Goal: Task Accomplishment & Management: Use online tool/utility

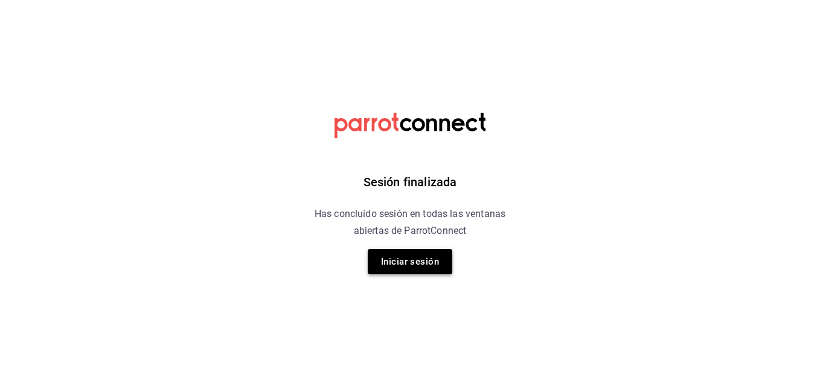
click at [413, 261] on button "Iniciar sesión" at bounding box center [410, 261] width 84 height 25
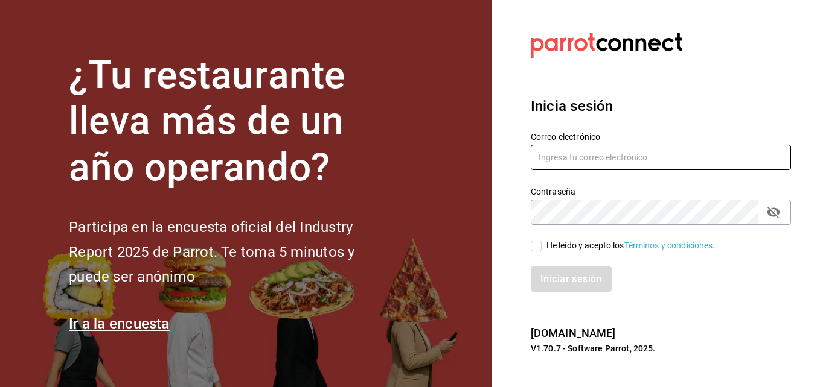
type input "erick.felipe@grupocosteno.com"
click at [535, 248] on input "He leído y acepto los Términos y condiciones." at bounding box center [535, 246] width 11 height 11
checkbox input "true"
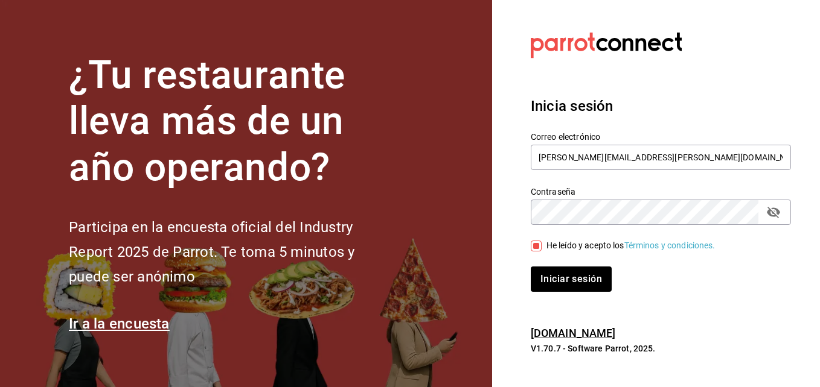
click at [543, 263] on div "Iniciar sesión" at bounding box center [653, 272] width 275 height 40
click at [547, 273] on button "Iniciar sesión" at bounding box center [571, 279] width 82 height 25
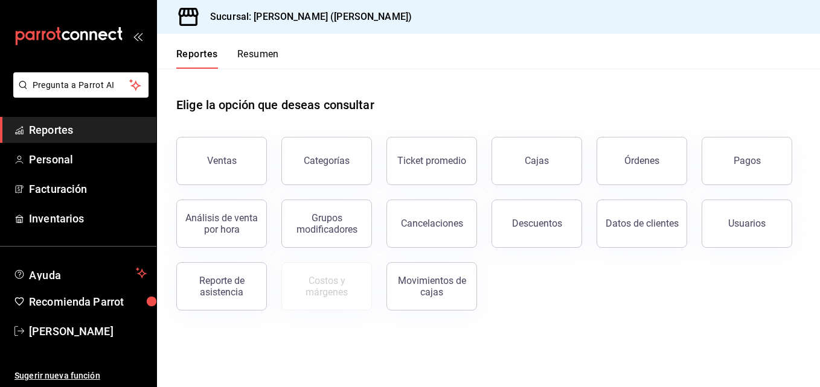
click at [274, 53] on button "Resumen" at bounding box center [258, 58] width 42 height 21
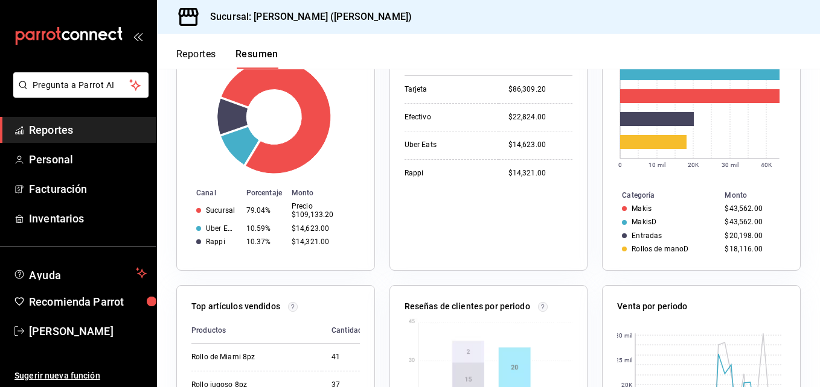
scroll to position [60, 0]
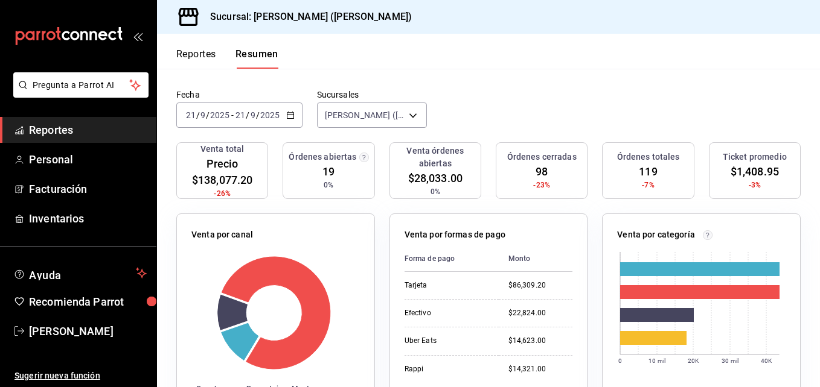
click at [203, 51] on font "Reportes" at bounding box center [196, 54] width 40 height 12
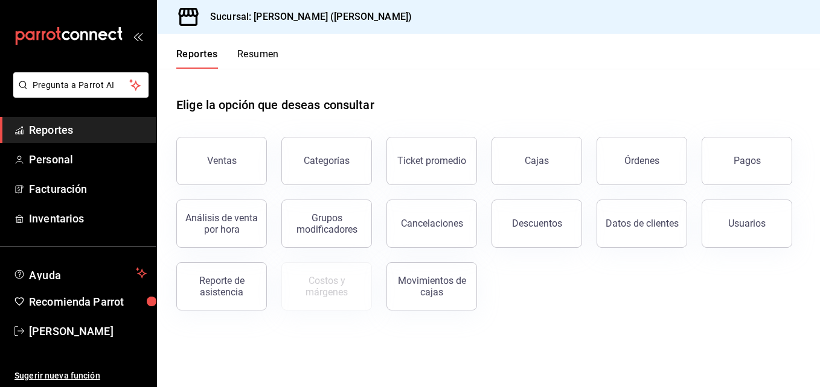
drag, startPoint x: 680, startPoint y: 164, endPoint x: 701, endPoint y: 164, distance: 21.7
click at [680, 164] on button "Órdenes" at bounding box center [641, 161] width 91 height 48
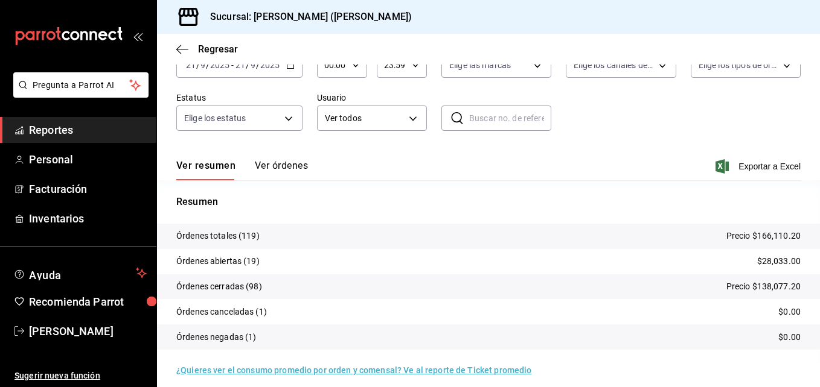
scroll to position [86, 0]
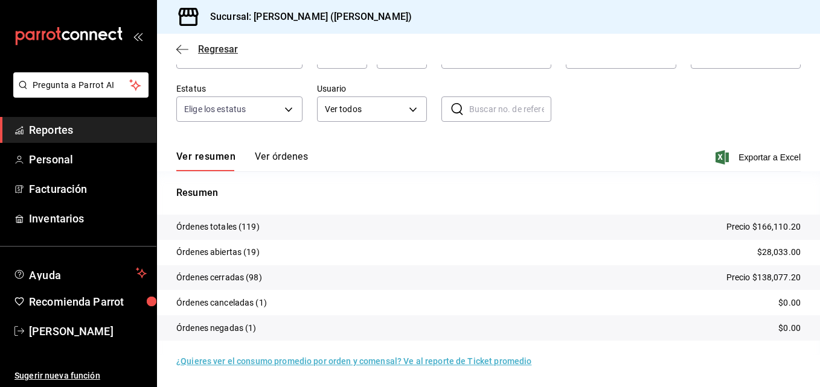
click at [188, 52] on icon "button" at bounding box center [182, 49] width 12 height 11
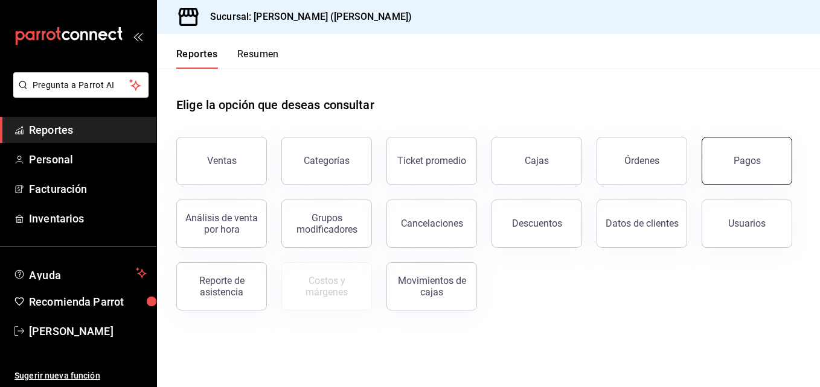
click at [718, 159] on button "Pagos" at bounding box center [746, 161] width 91 height 48
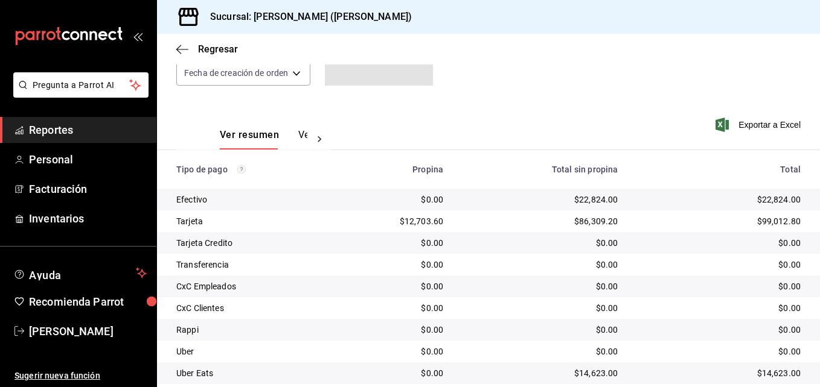
scroll to position [189, 0]
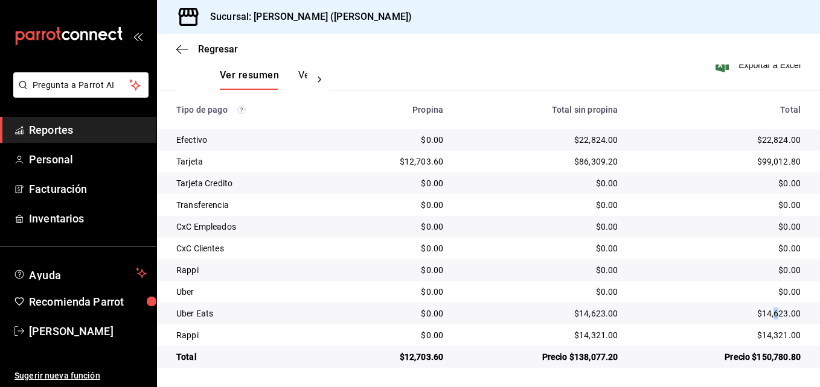
drag, startPoint x: 766, startPoint y: 304, endPoint x: 772, endPoint y: 309, distance: 7.3
click at [771, 305] on td "$14,623.00" at bounding box center [723, 314] width 193 height 22
click at [771, 316] on div "$14,623.00" at bounding box center [719, 314] width 164 height 12
click at [752, 337] on div "$14,321.00" at bounding box center [719, 336] width 164 height 12
click at [762, 332] on div "$14,321.00" at bounding box center [719, 336] width 164 height 12
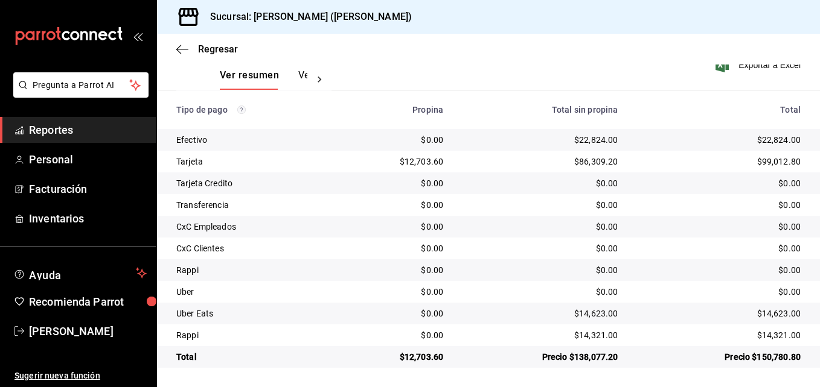
click at [755, 316] on div "$14,623.00" at bounding box center [719, 314] width 164 height 12
click at [751, 305] on td "$14,623.00" at bounding box center [723, 314] width 193 height 22
